Goal: Task Accomplishment & Management: Complete application form

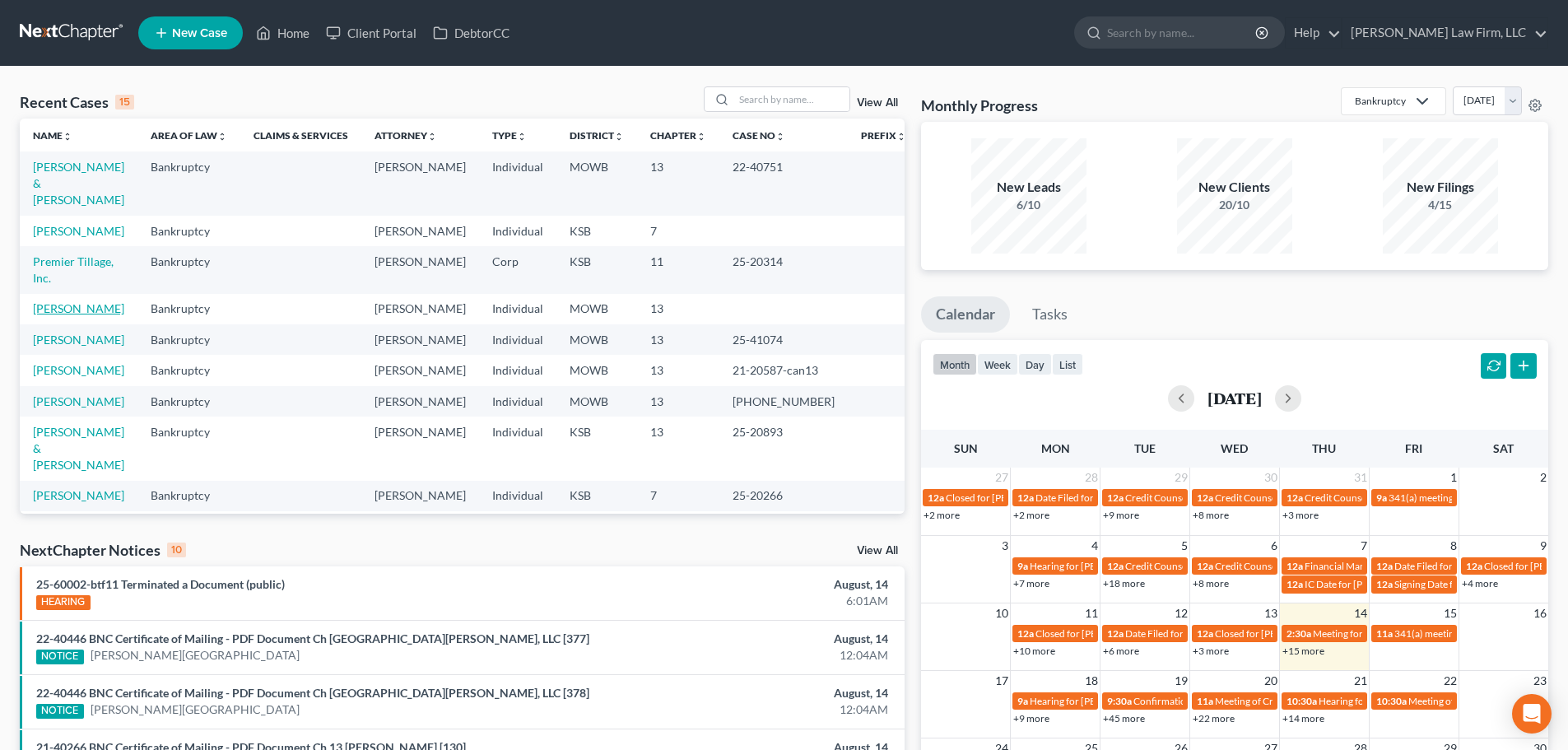
click at [63, 301] on link "[PERSON_NAME]" at bounding box center [79, 308] width 91 height 14
select select "6"
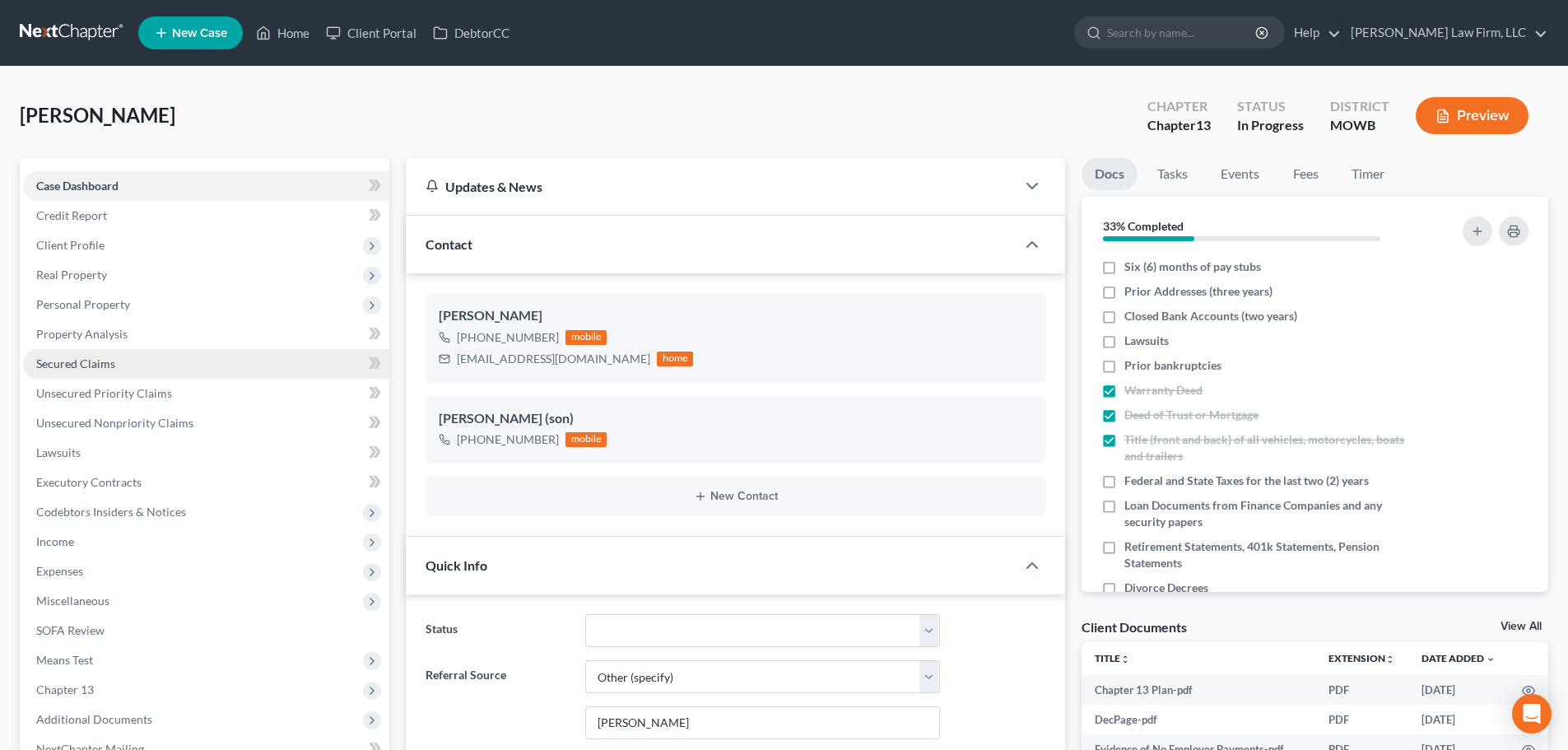
click at [103, 360] on span "Secured Claims" at bounding box center [75, 364] width 79 height 14
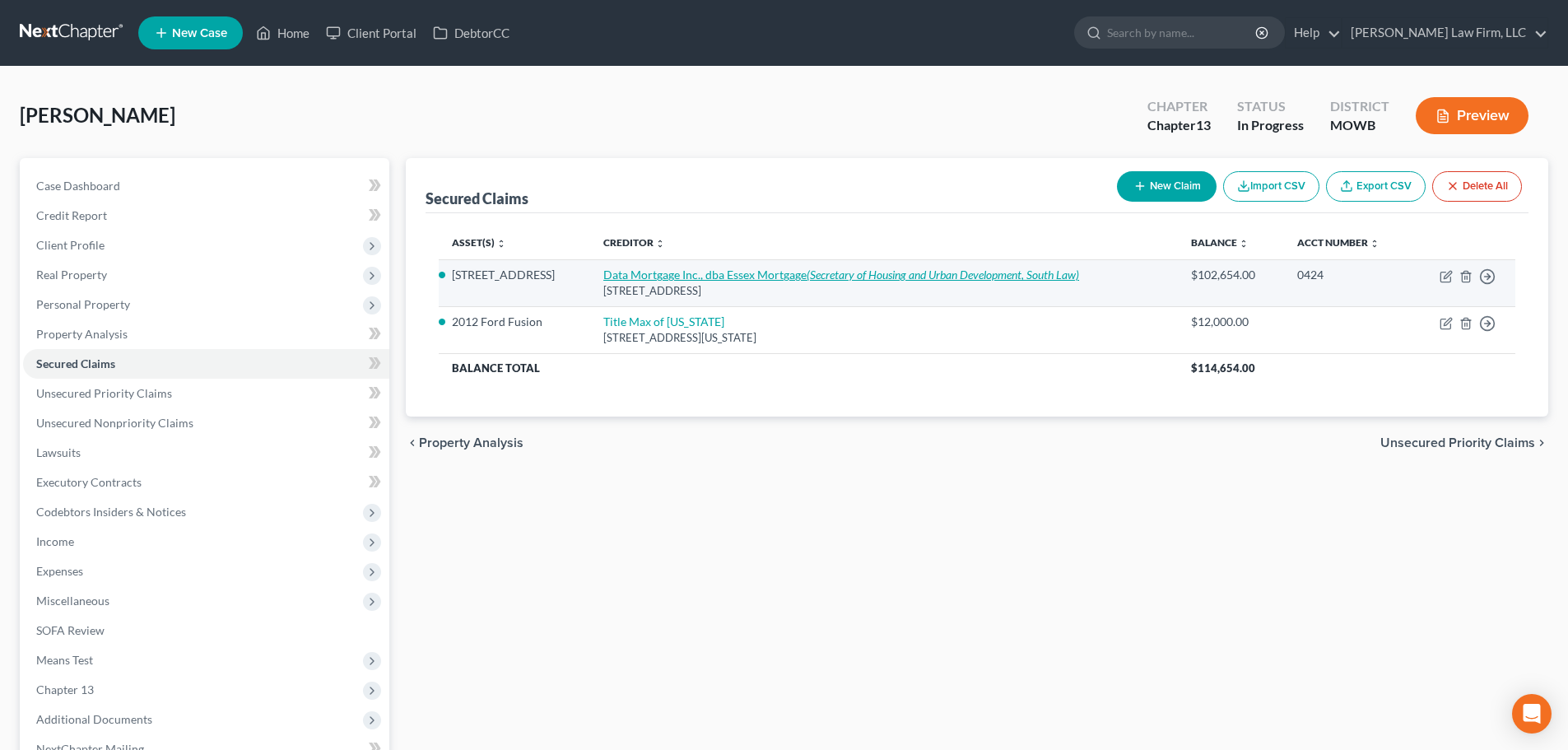
click at [636, 275] on link "Data Mortgage Inc., dba Essex Mortgage (Secretary of Housing and Urban Developm…" at bounding box center [841, 274] width 476 height 14
select select "9"
select select "2"
select select "0"
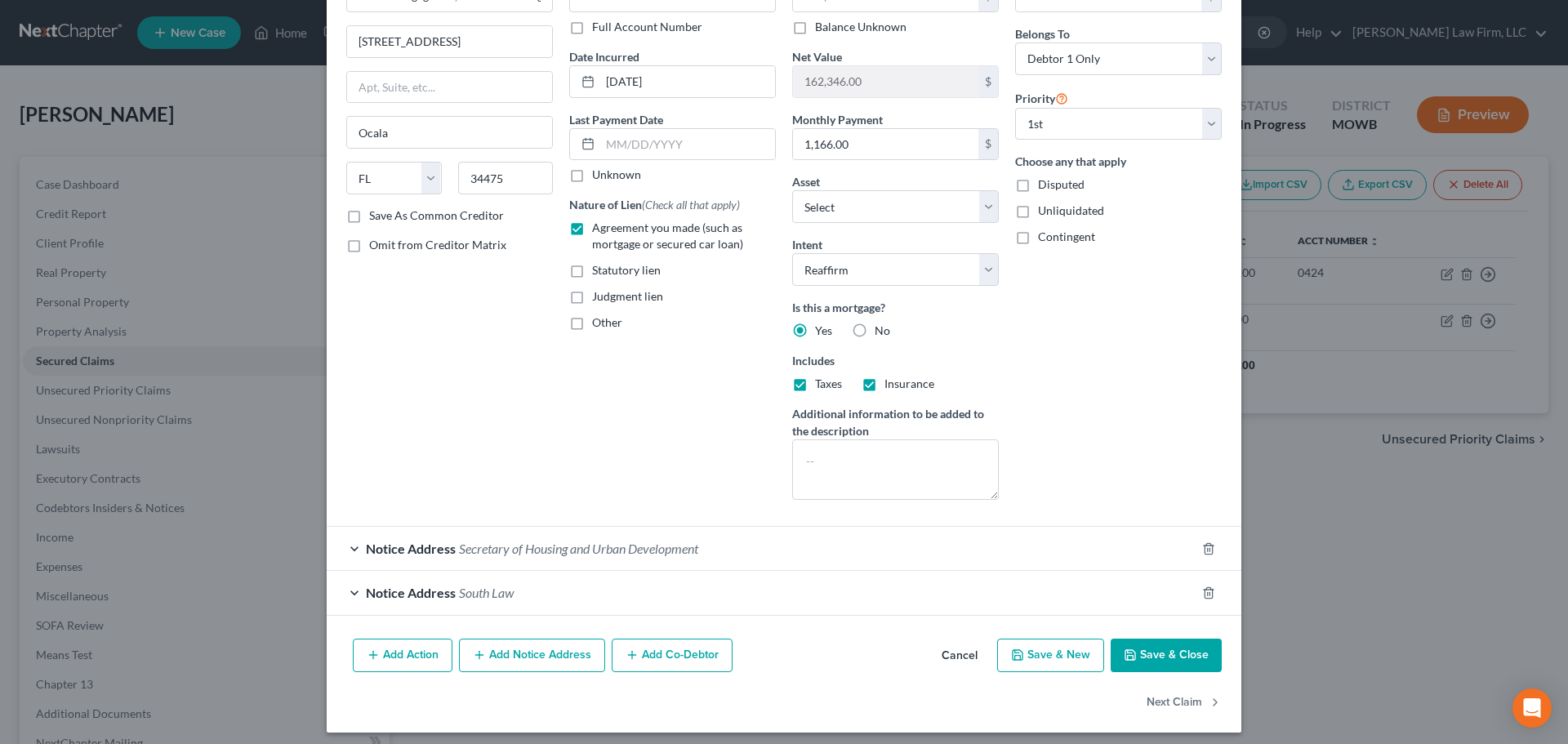
scroll to position [121, 0]
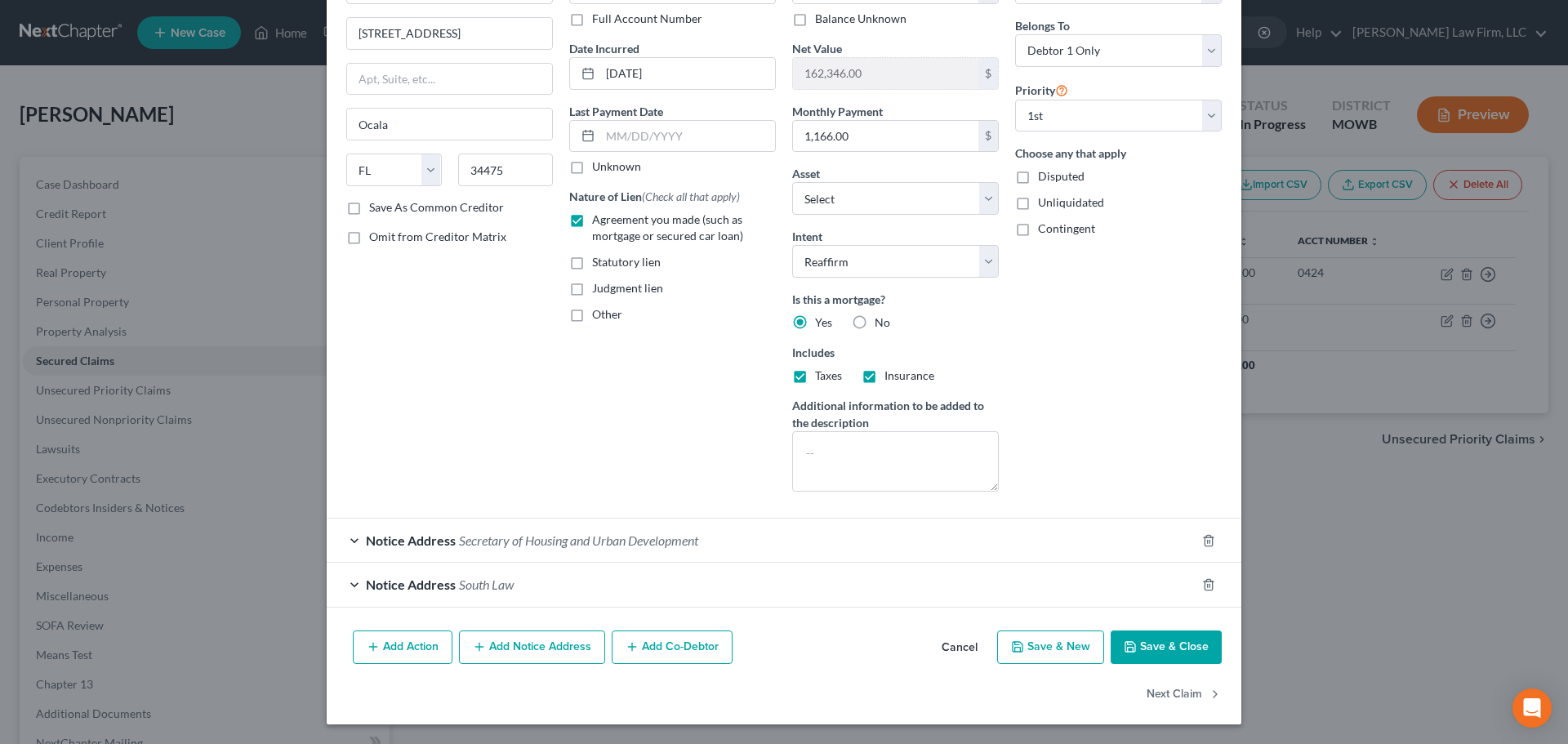
click at [511, 589] on div "Notice Address South Law" at bounding box center [761, 584] width 869 height 43
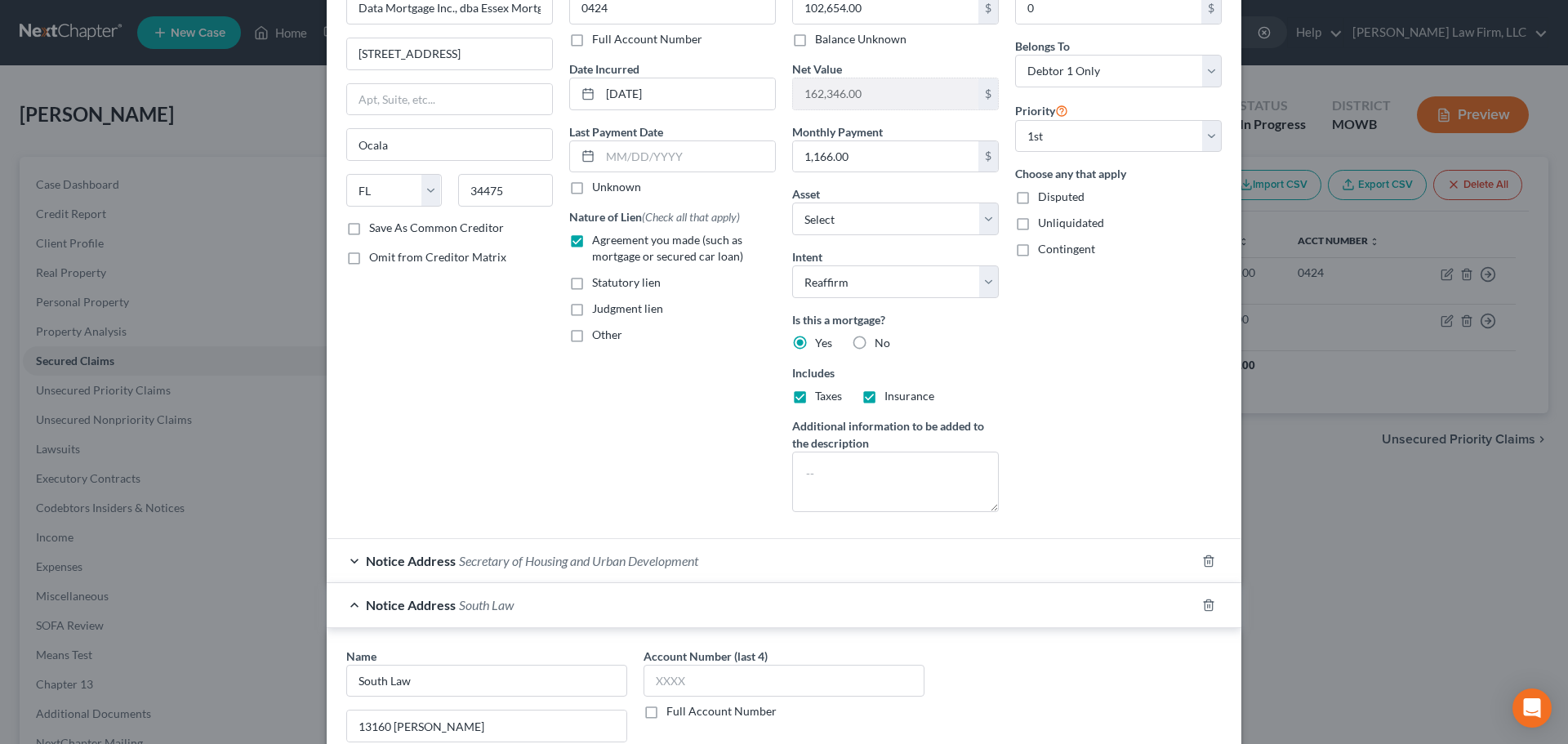
scroll to position [0, 0]
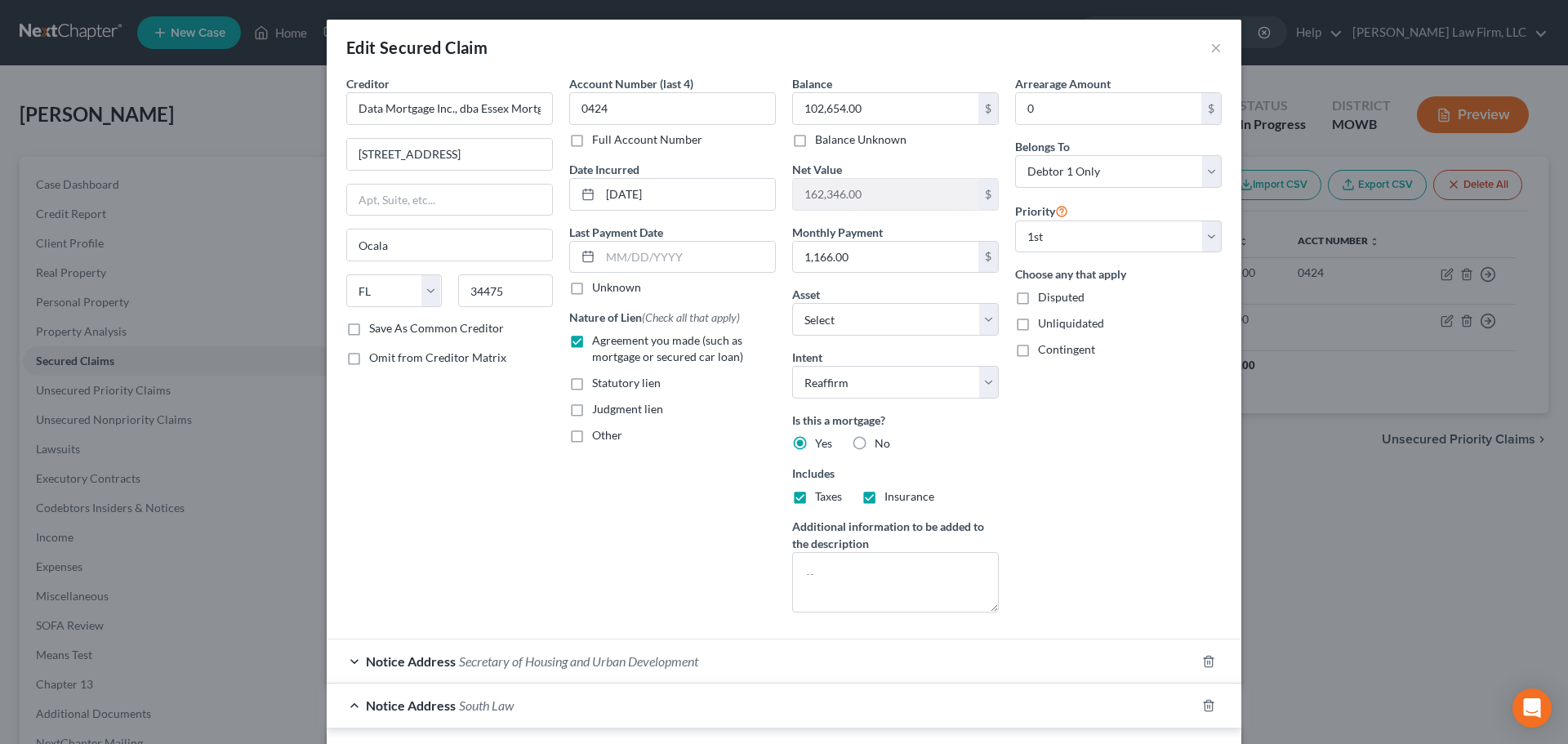
click at [553, 660] on span "Secretary of Housing and Urban Development" at bounding box center [578, 661] width 239 height 16
click at [1213, 43] on button "×" at bounding box center [1215, 47] width 11 height 20
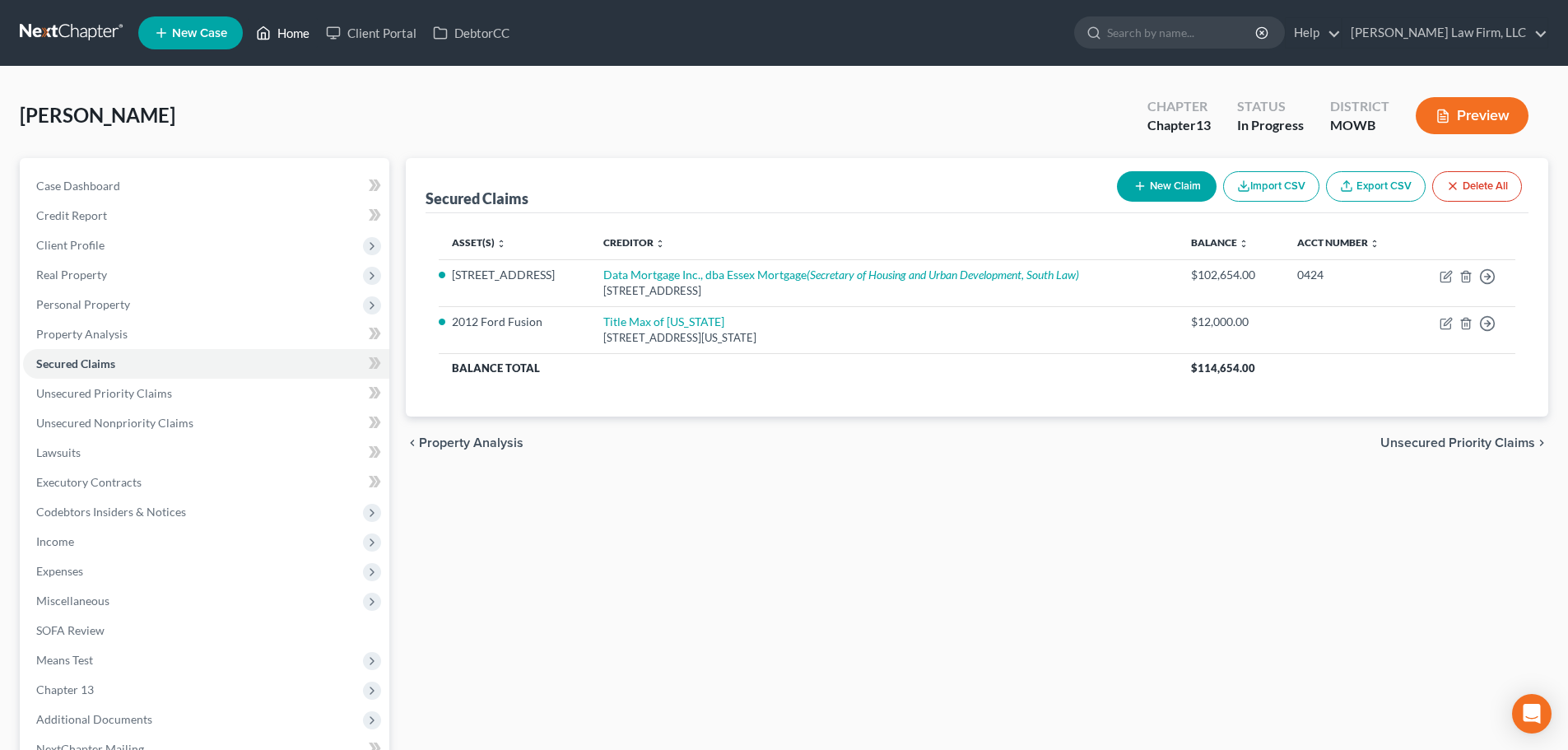
click at [293, 31] on link "Home" at bounding box center [283, 33] width 70 height 30
